Goal: Check status: Check status

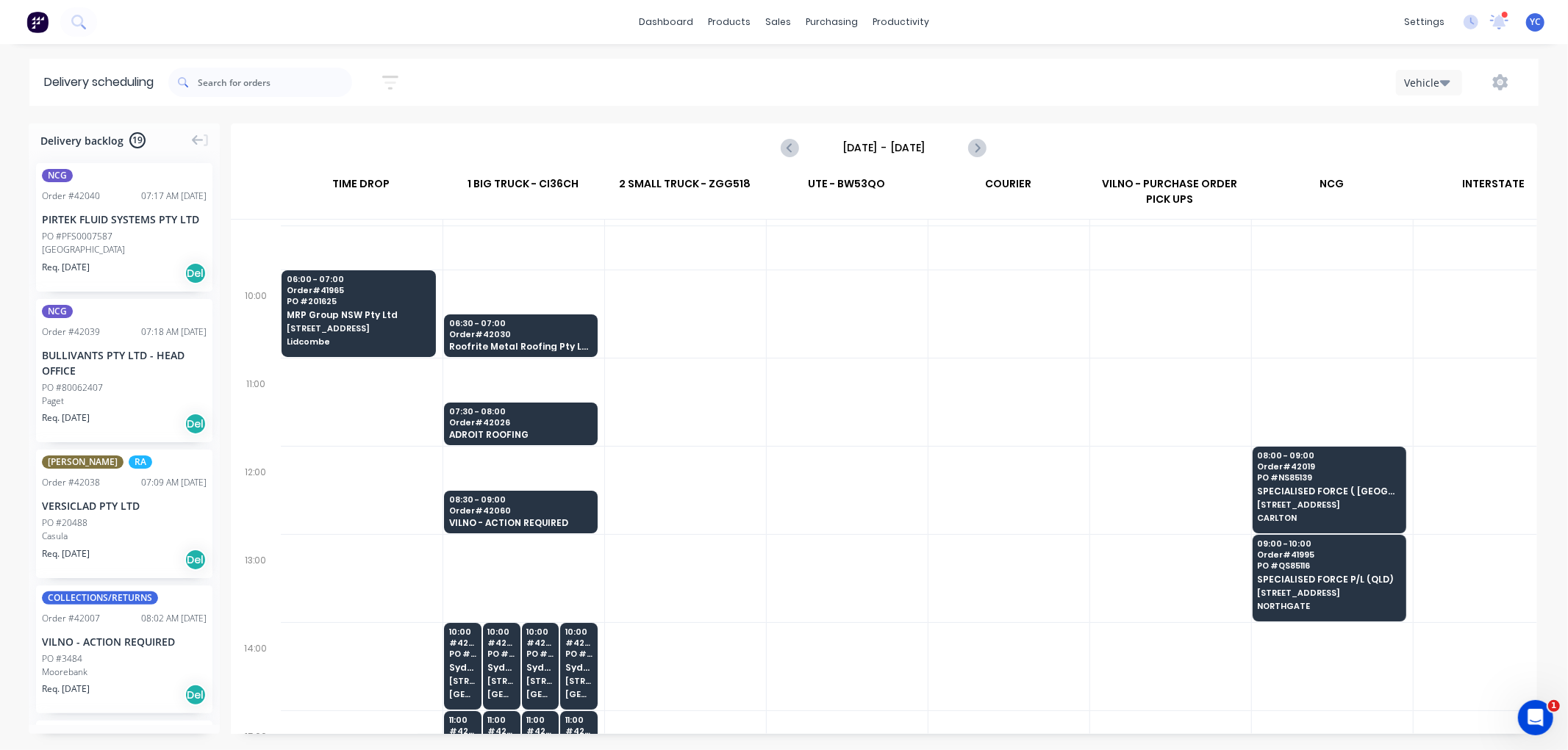
scroll to position [75, 0]
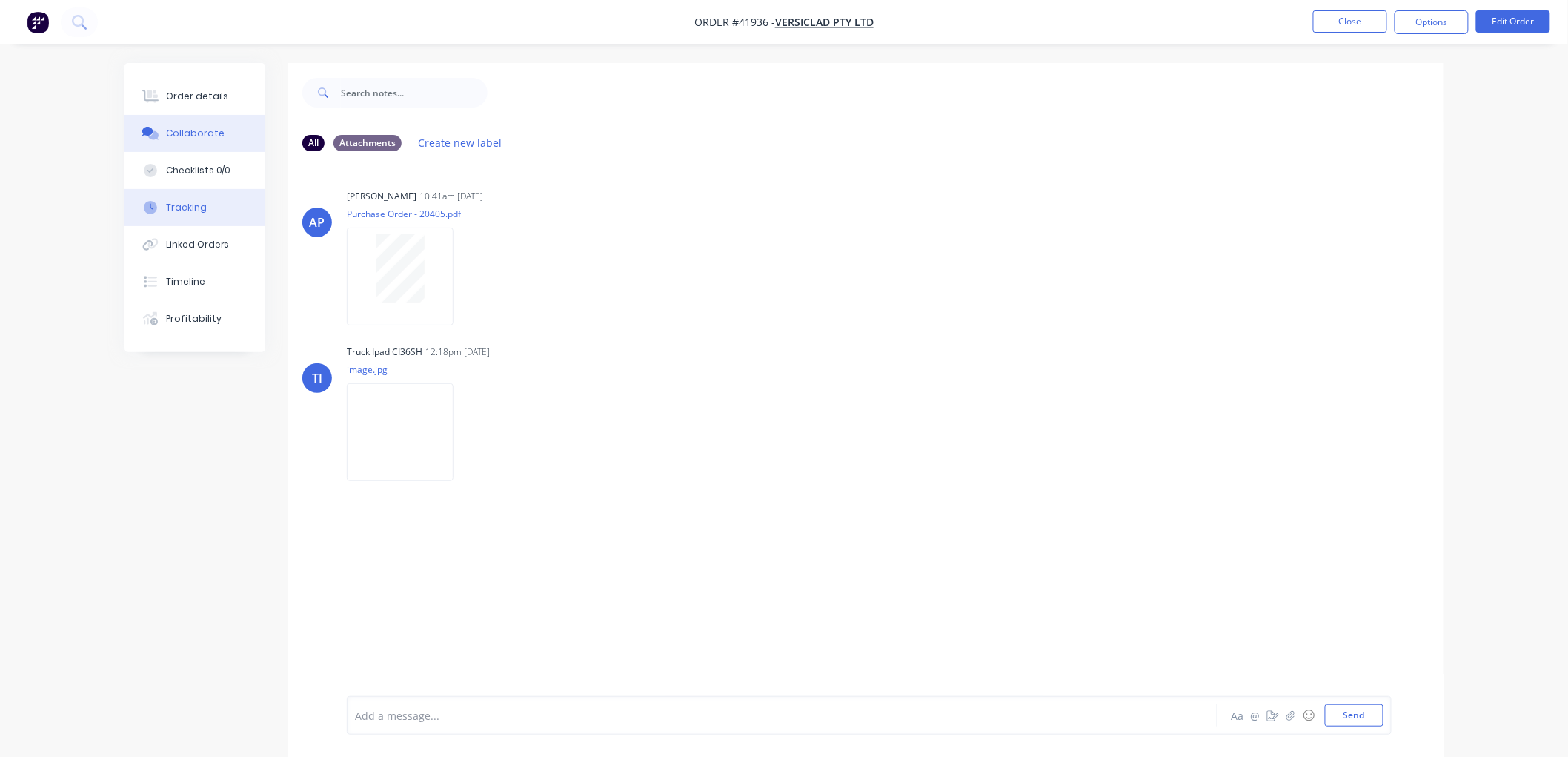
click at [199, 206] on div "Tracking" at bounding box center [186, 207] width 40 height 13
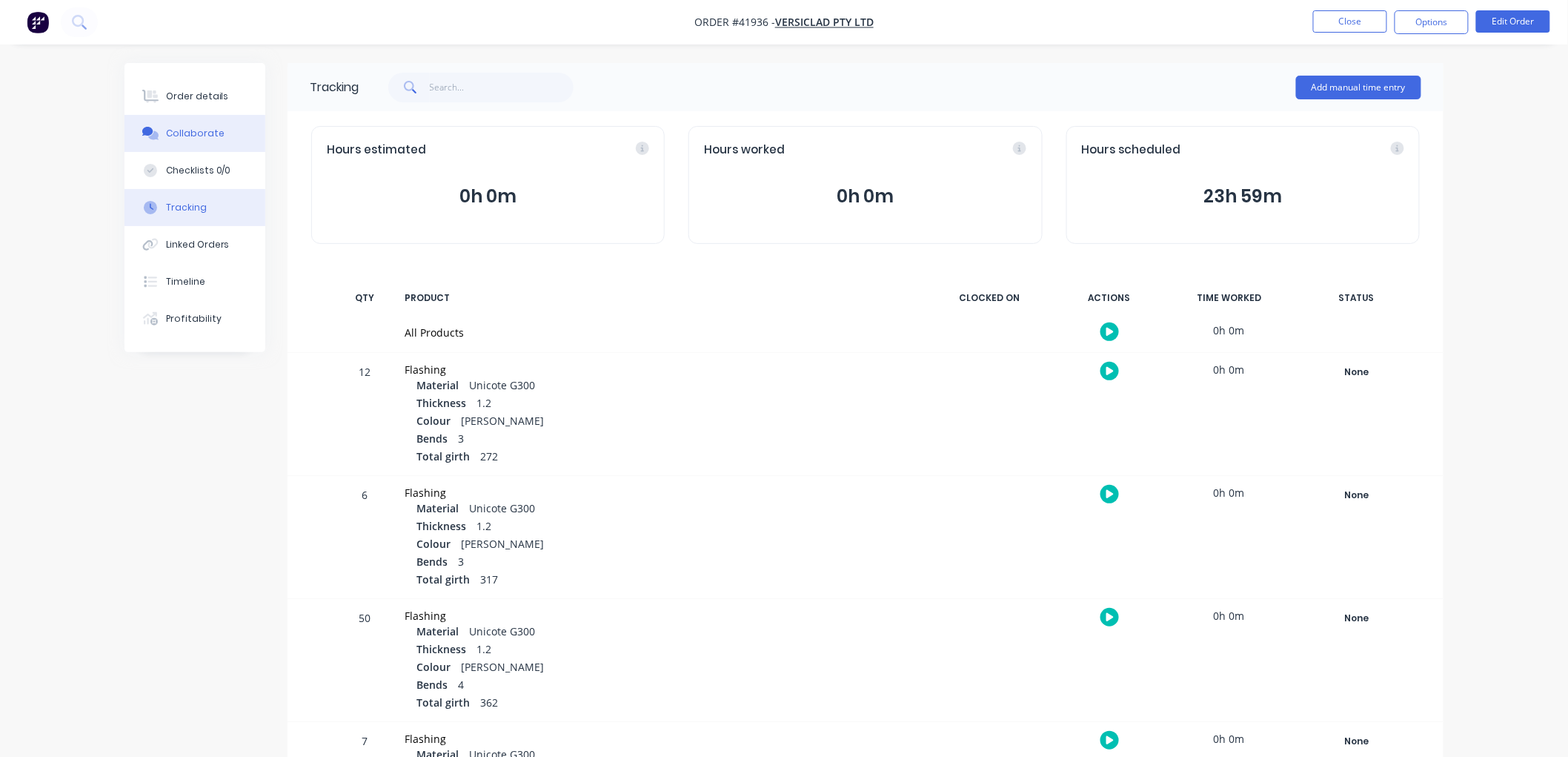
click at [199, 132] on div "Collaborate" at bounding box center [195, 134] width 59 height 13
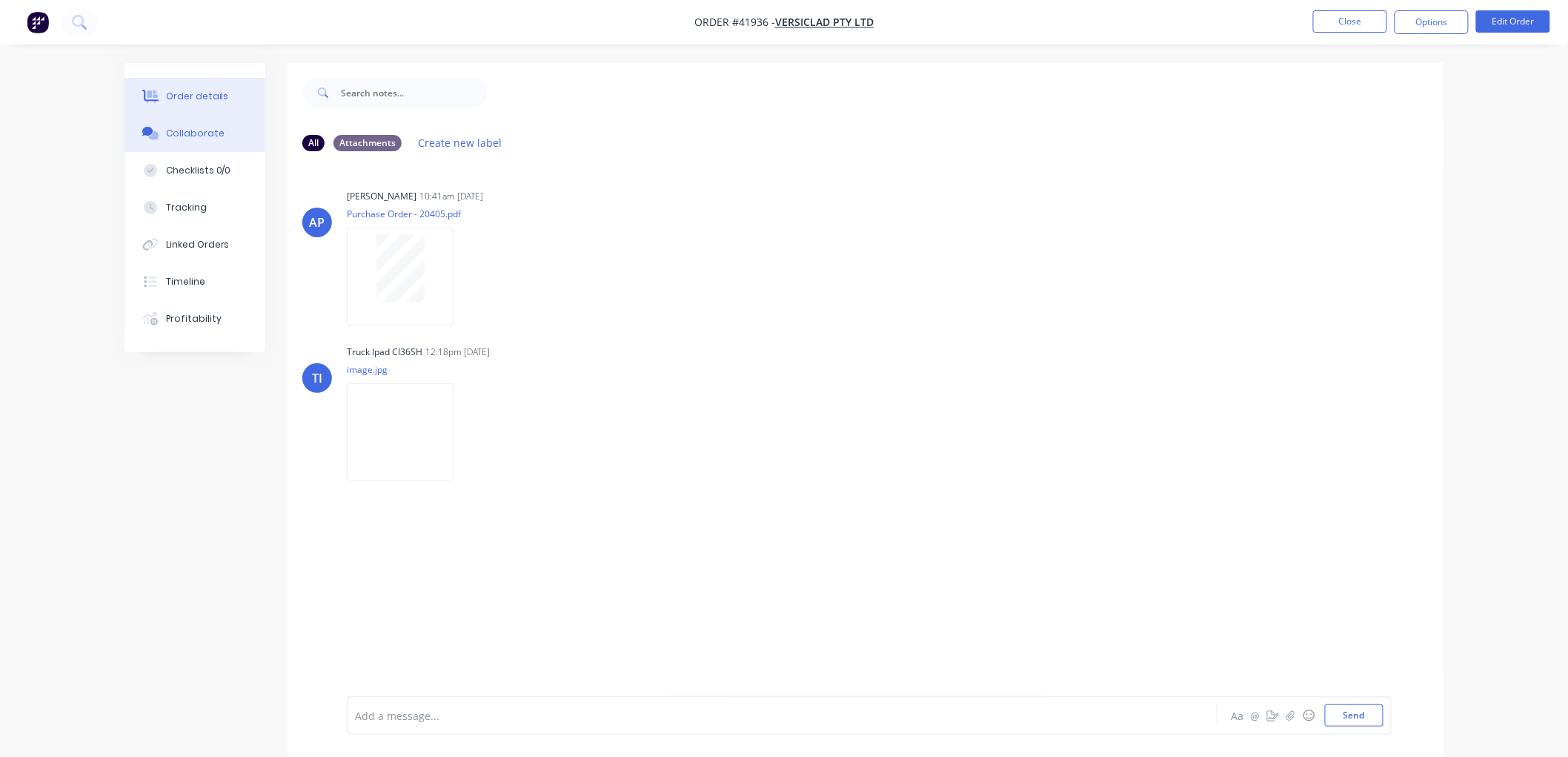
click at [201, 88] on button "Order details" at bounding box center [195, 96] width 141 height 37
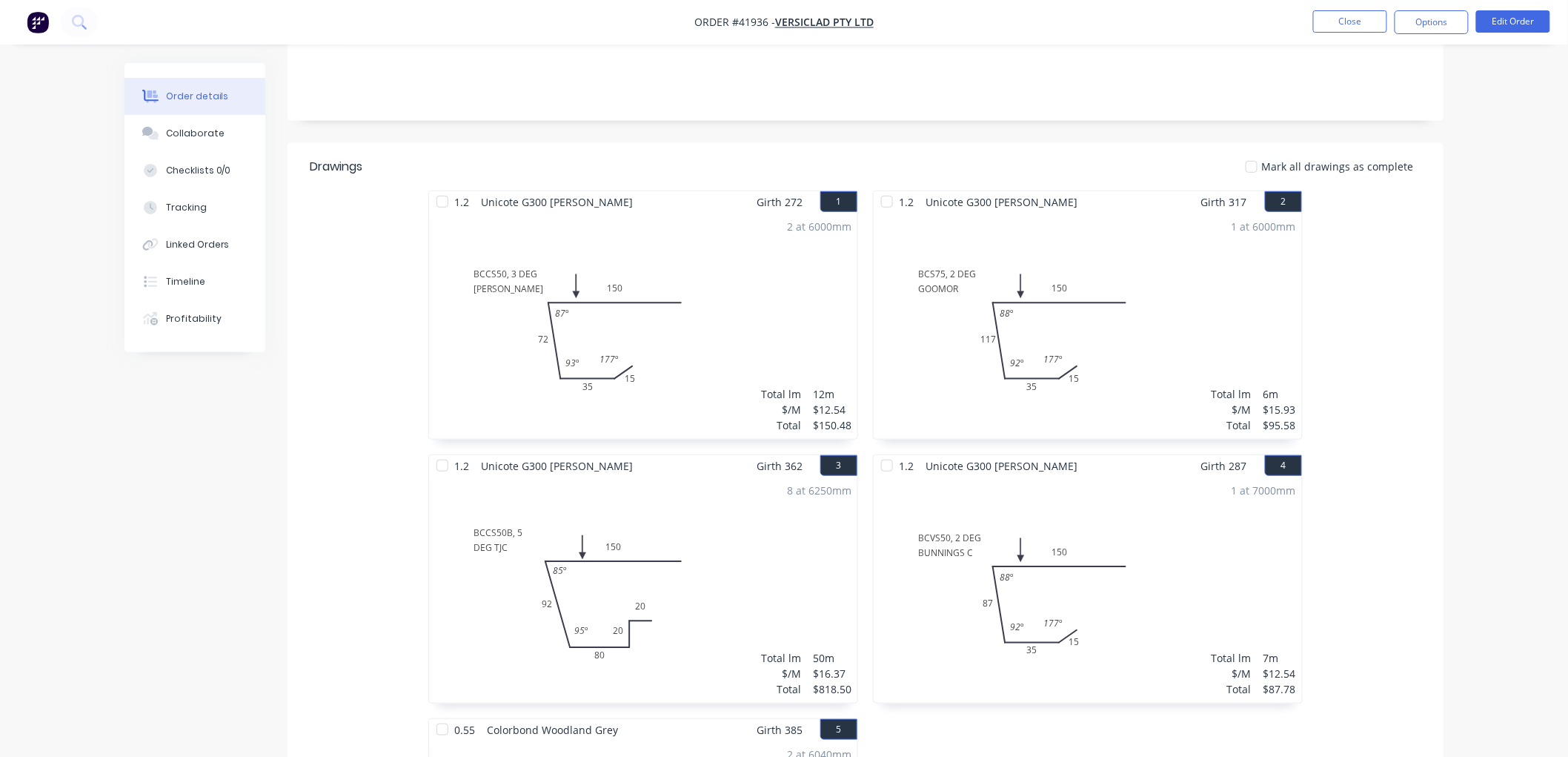
scroll to position [100, 0]
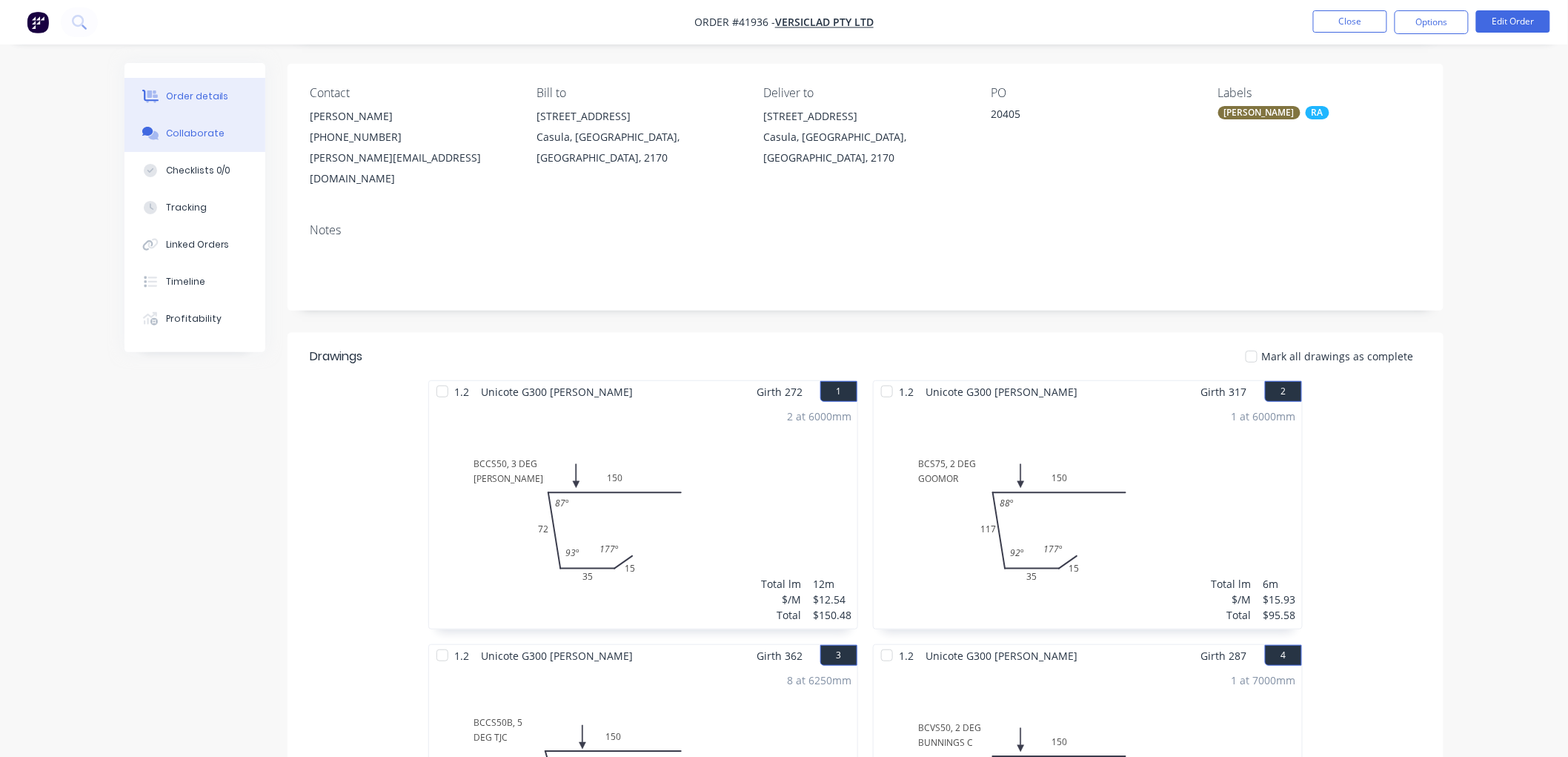
click at [182, 125] on button "Collaborate" at bounding box center [195, 133] width 141 height 37
